Goal: Task Accomplishment & Management: Complete application form

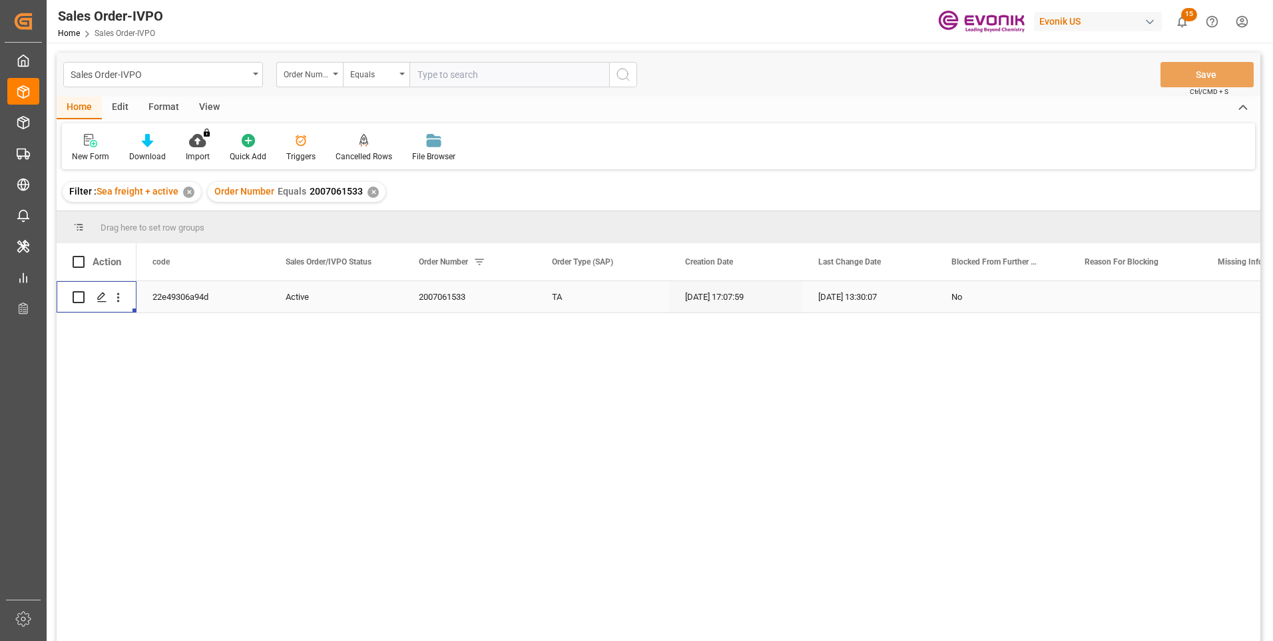
click at [428, 72] on input "text" at bounding box center [510, 74] width 200 height 25
paste input "2007098300"
type input "2007098300"
click at [625, 70] on icon "search button" at bounding box center [623, 75] width 16 height 16
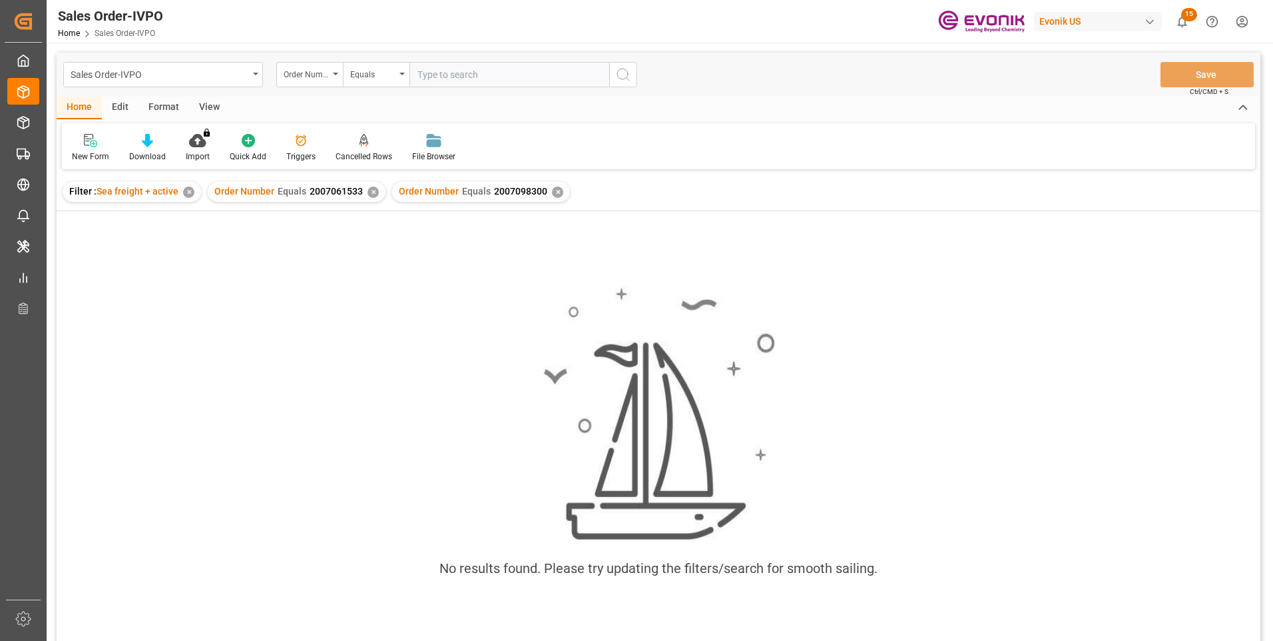
click at [372, 192] on div "✕" at bounding box center [373, 191] width 11 height 11
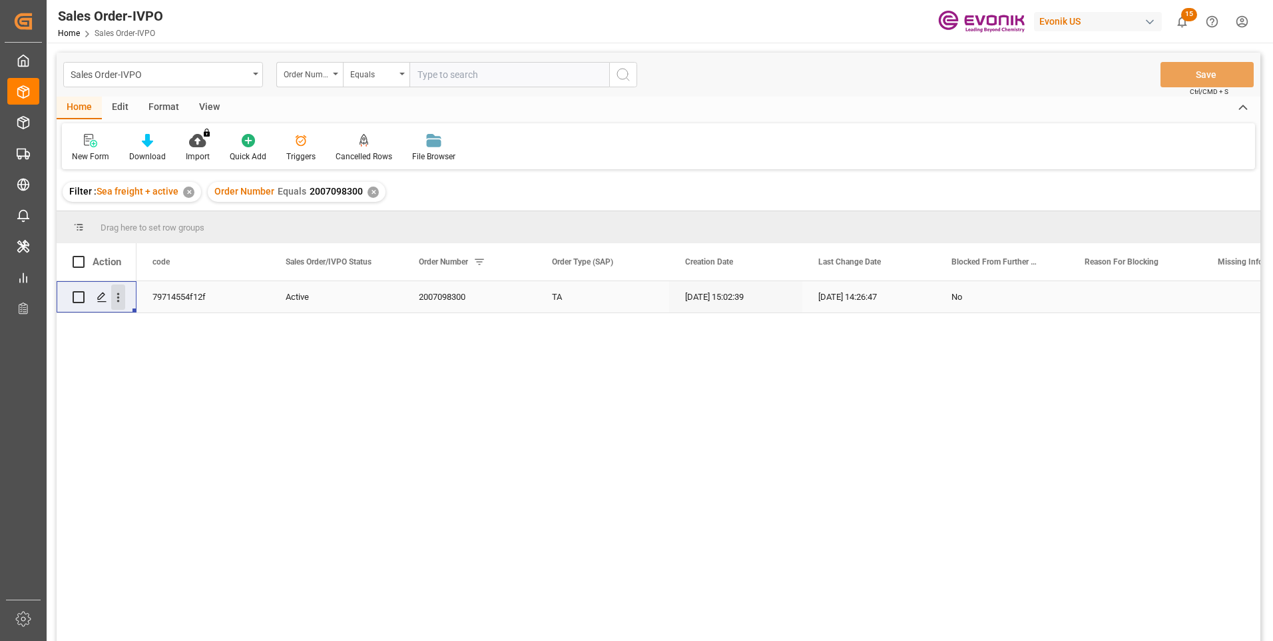
click at [120, 298] on icon "open menu" at bounding box center [118, 297] width 14 height 14
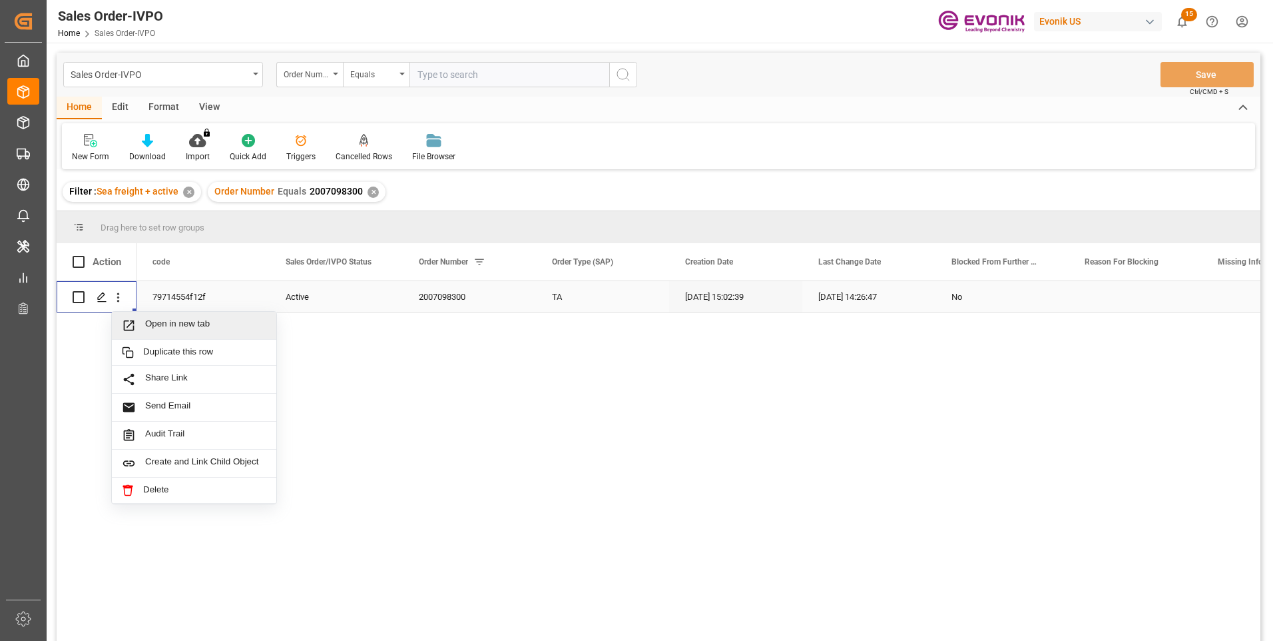
click at [160, 326] on span "Open in new tab" at bounding box center [205, 325] width 121 height 14
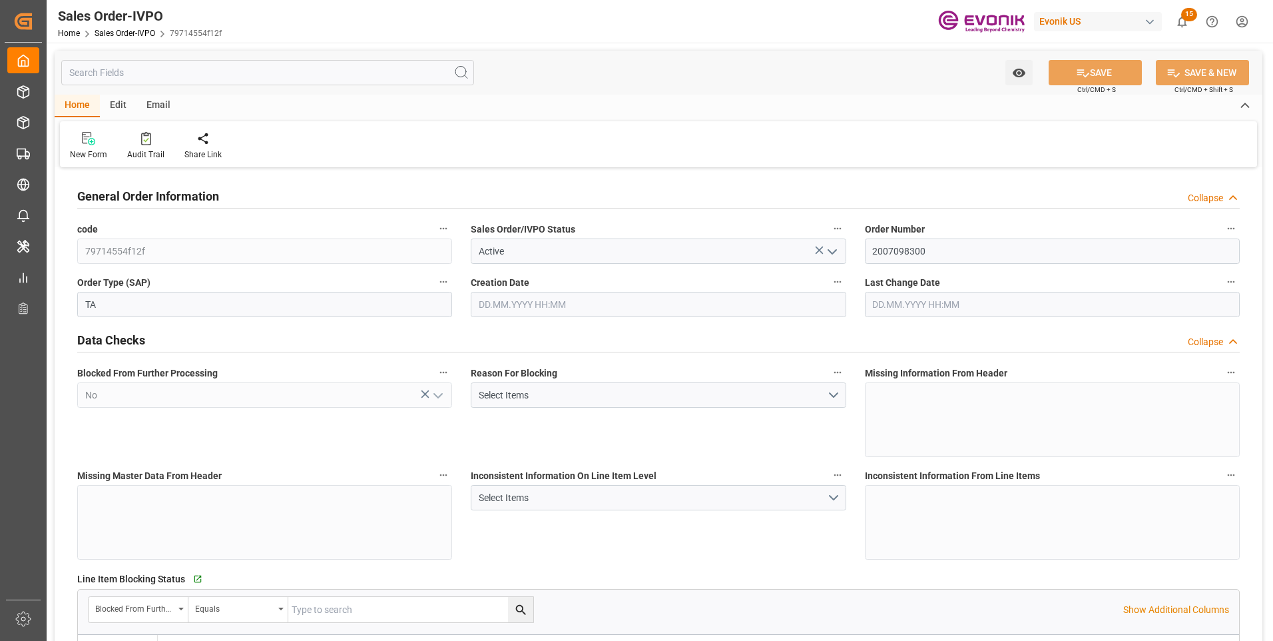
type input "BRSSZ"
type input "0"
type input "1"
type input "2"
type input "19801.04"
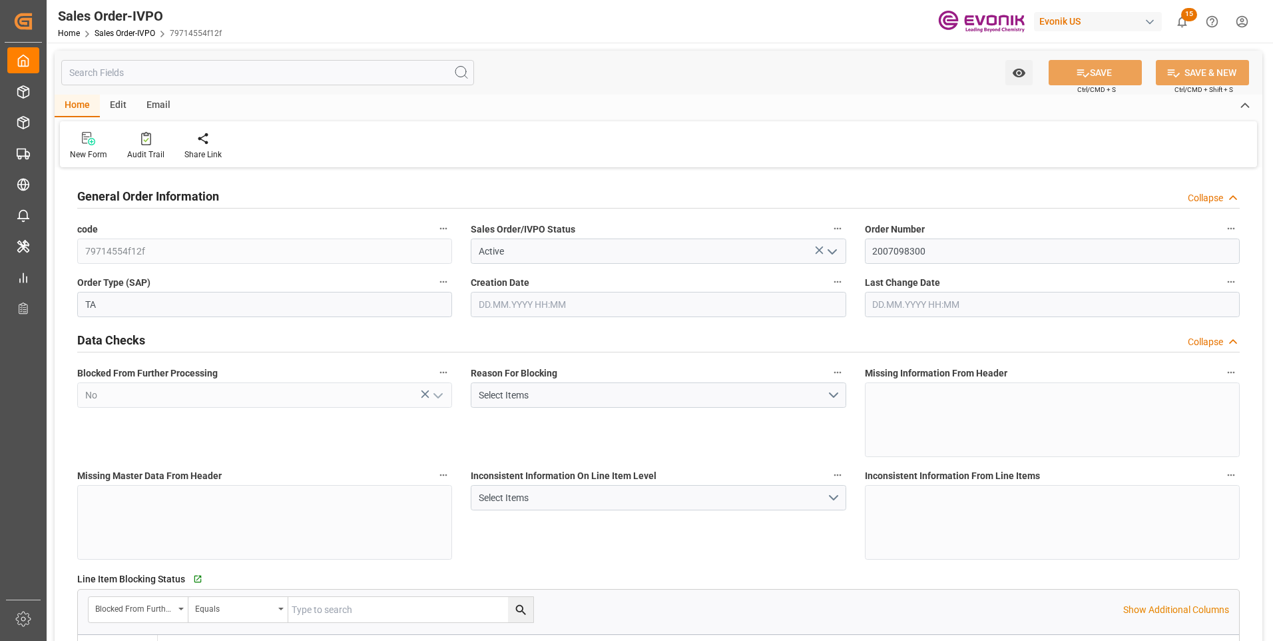
type input "0"
type input "17000"
type input "30"
type input "21.08.2025 15:02"
type input "05.09.2025 14:26"
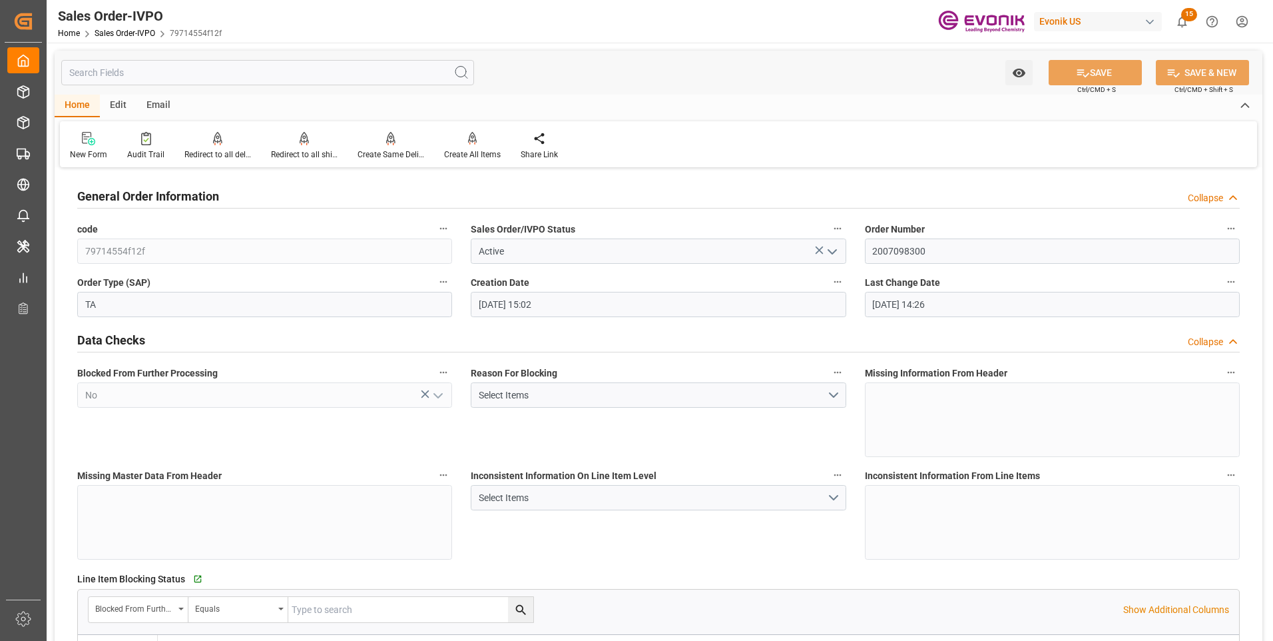
click at [280, 73] on input "text" at bounding box center [267, 72] width 413 height 25
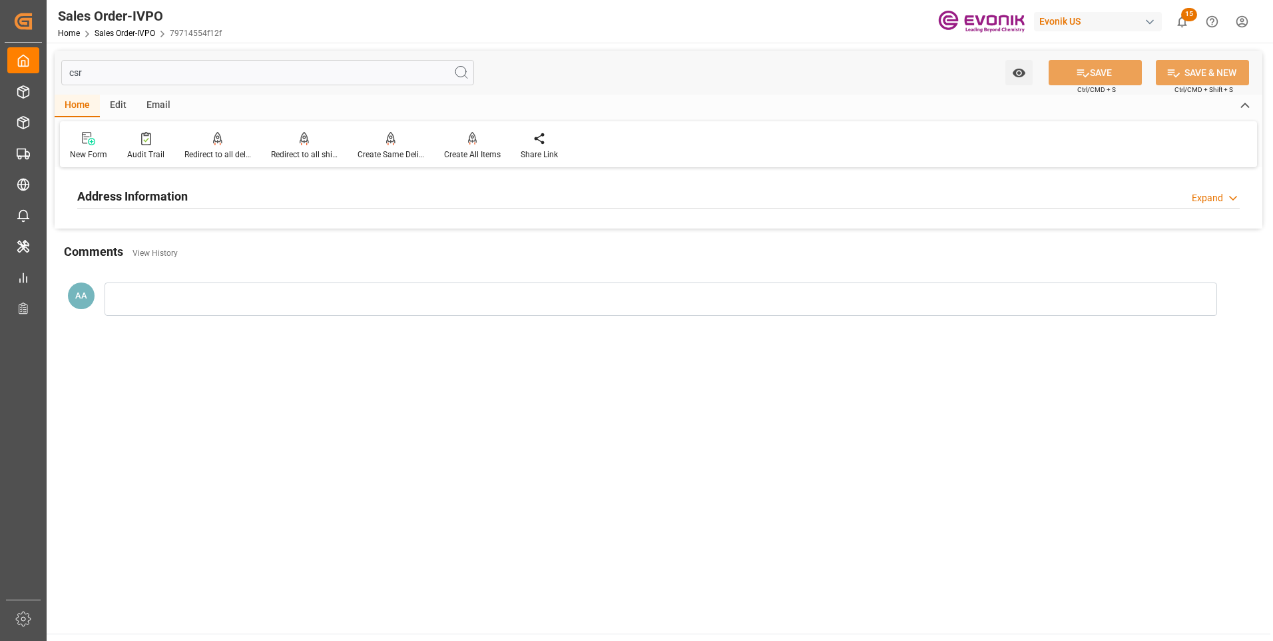
type input "csr"
click at [168, 192] on h2 "Address Information" at bounding box center [132, 196] width 111 height 18
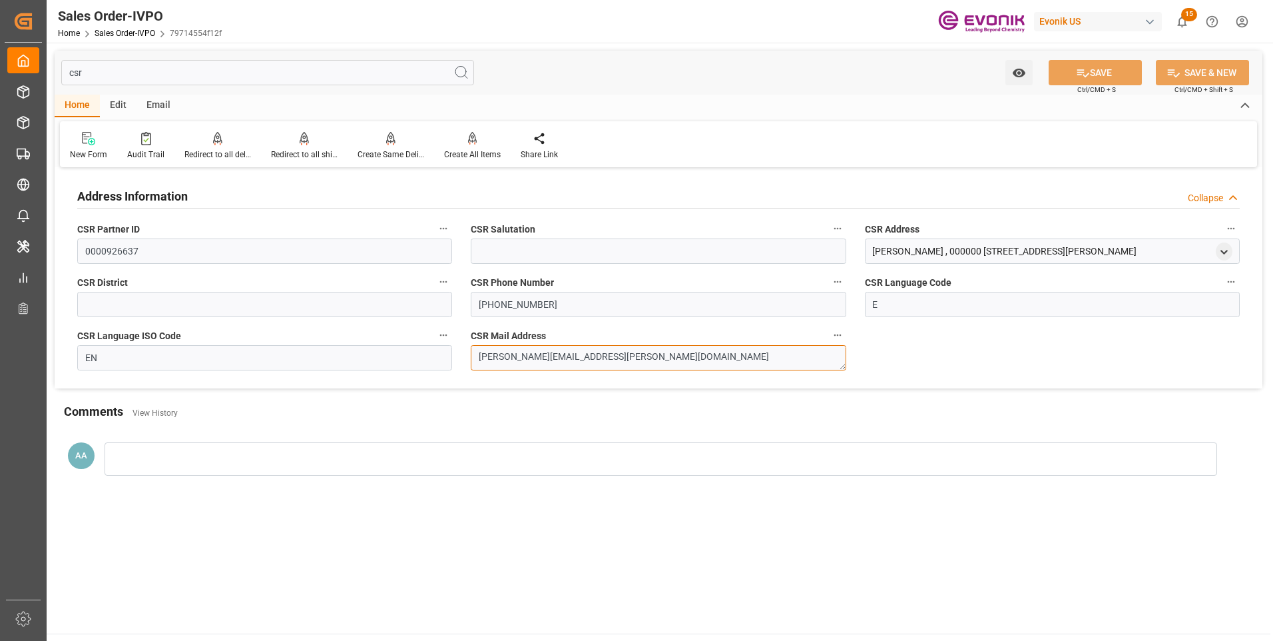
drag, startPoint x: 597, startPoint y: 356, endPoint x: 451, endPoint y: 363, distance: 146.0
click at [451, 363] on div "Address Information Collapse CSR Partner ID 0000926637 CSR Salutation CSR Addre…" at bounding box center [659, 279] width 1208 height 217
